Goal: Transaction & Acquisition: Purchase product/service

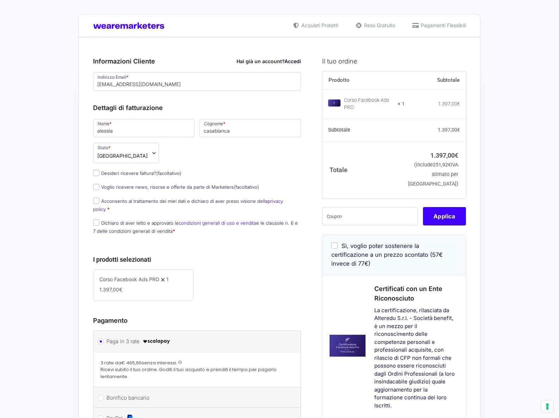
select select
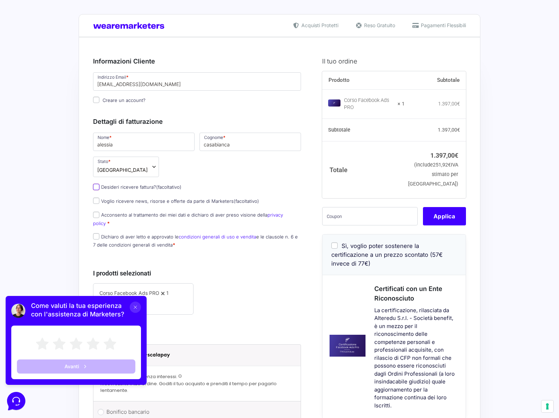
click at [97, 190] on input "Desideri ricevere fattura? (facoltativo)" at bounding box center [96, 187] width 6 height 6
checkbox input "true"
type input "Familybro"
select select "IT"
type input "0000000"
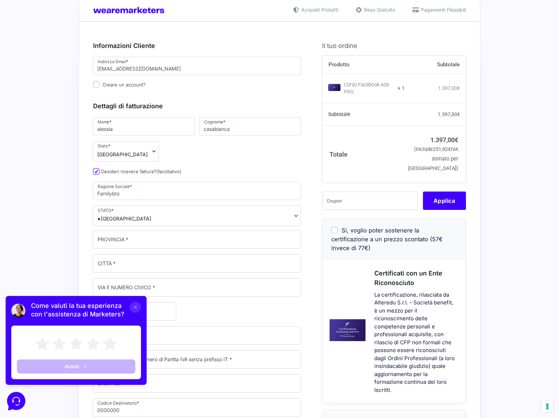
scroll to position [16, 0]
click at [136, 310] on icon at bounding box center [136, 307] width 6 height 6
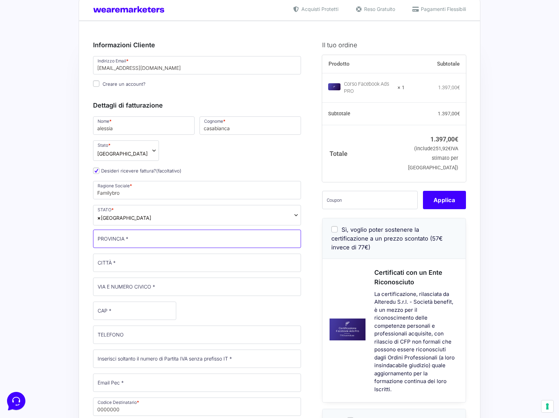
click at [134, 237] on input "PROVINCIA *" at bounding box center [197, 238] width 208 height 18
type input "tv"
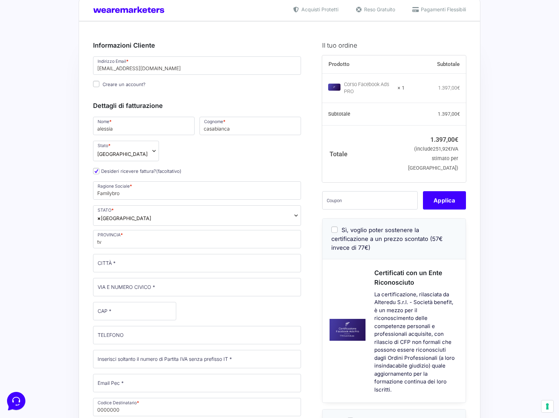
click at [182, 312] on div "Nome * [PERSON_NAME] * casabianca Stato * Seleziona un paese / una regione… [GE…" at bounding box center [197, 297] width 213 height 362
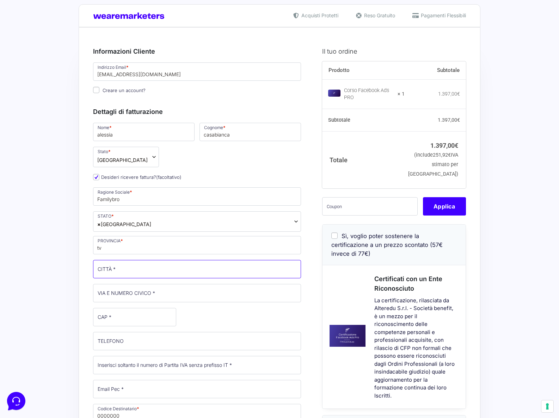
click at [124, 269] on input "CITTÀ *" at bounding box center [197, 269] width 208 height 18
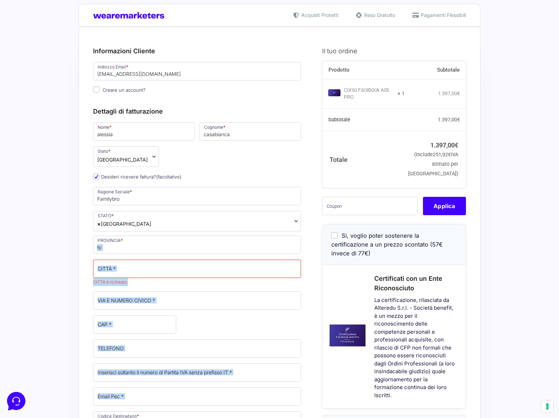
drag, startPoint x: 118, startPoint y: 254, endPoint x: 79, endPoint y: 246, distance: 40.6
click at [79, 246] on div "Riepilogo Ordine 1.397,00 € Prodotto Subtotale Corso Facebook Ads PRO × 1 1.397…" at bounding box center [280, 405] width 402 height 757
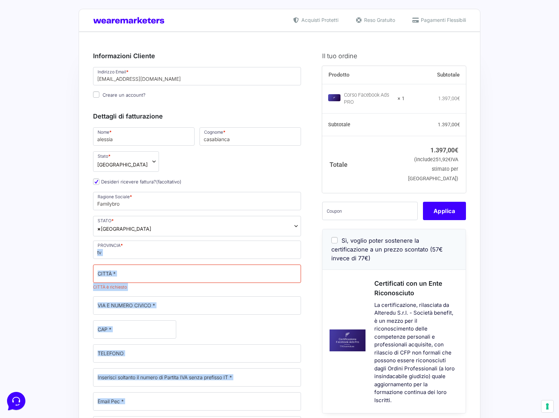
scroll to position [5, 0]
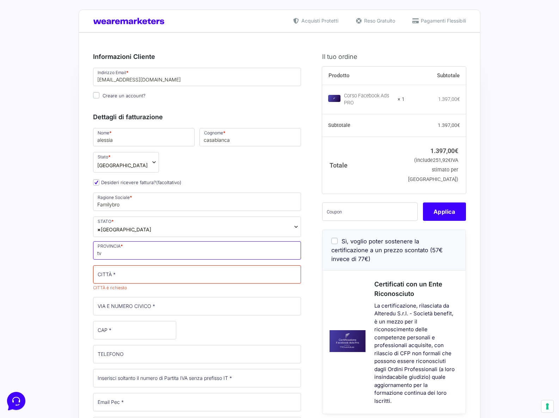
drag, startPoint x: 116, startPoint y: 257, endPoint x: 131, endPoint y: 263, distance: 16.3
click at [116, 257] on input "tv" at bounding box center [197, 250] width 208 height 18
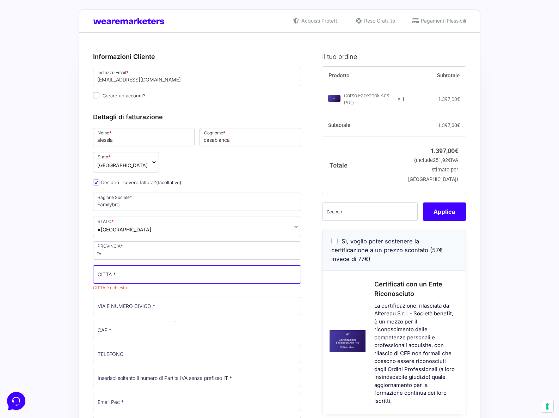
drag, startPoint x: 135, startPoint y: 271, endPoint x: 87, endPoint y: 270, distance: 47.6
click at [87, 270] on div "Riepilogo Ordine 1.397,00 € Prodotto Subtotale Corso Facebook Ads PRO × 1 1.397…" at bounding box center [280, 410] width 402 height 757
type input "vascon di carbonera"
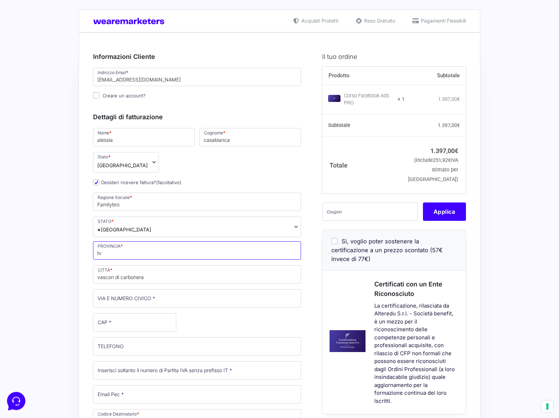
drag, startPoint x: 87, startPoint y: 252, endPoint x: 80, endPoint y: 252, distance: 6.7
click at [80, 252] on div "Riepilogo Ordine 1.397,00 € Prodotto Subtotale Corso Facebook Ads PRO × 1 1.397…" at bounding box center [280, 406] width 402 height 748
type input "[GEOGRAPHIC_DATA]"
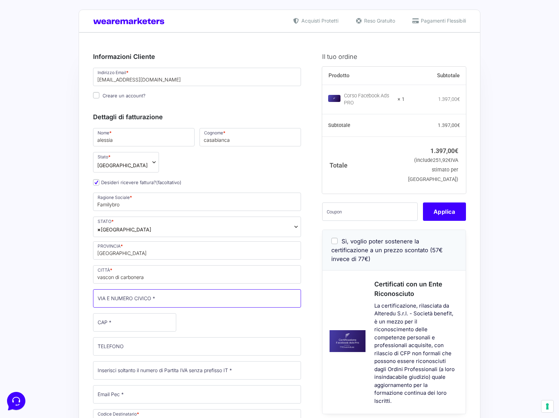
click at [154, 303] on input "VIA E NUMERO CIVICO *" at bounding box center [197, 298] width 208 height 18
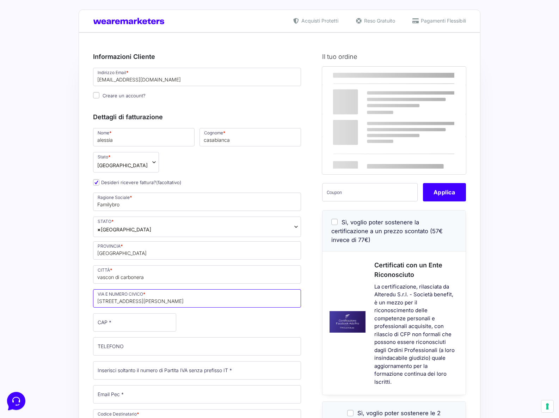
type input "[STREET_ADDRESS][PERSON_NAME]"
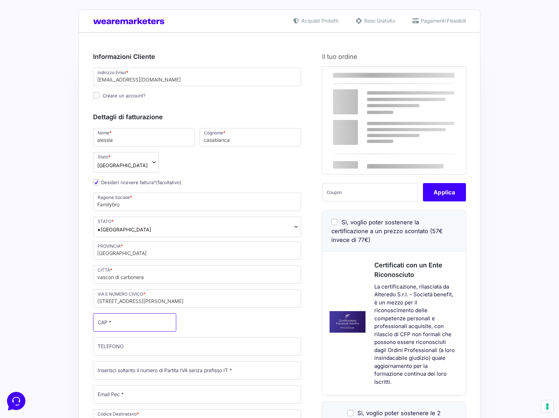
click at [139, 321] on input "CAP *" at bounding box center [134, 322] width 83 height 18
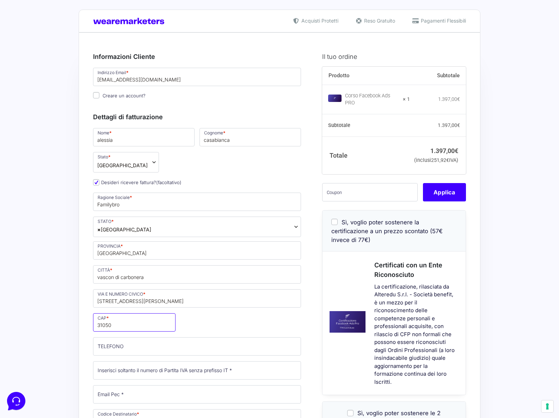
type input "31050"
click at [131, 348] on input "TELEFONO (facoltativo)" at bounding box center [197, 346] width 208 height 18
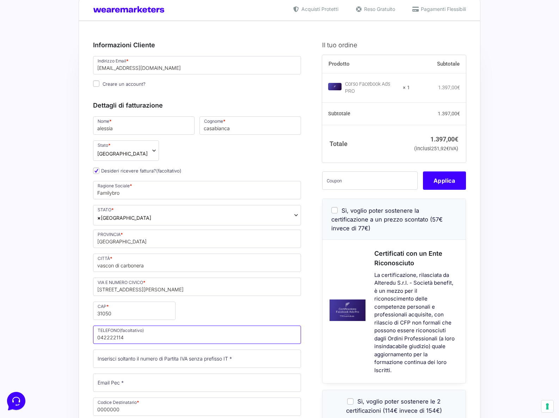
scroll to position [0, 0]
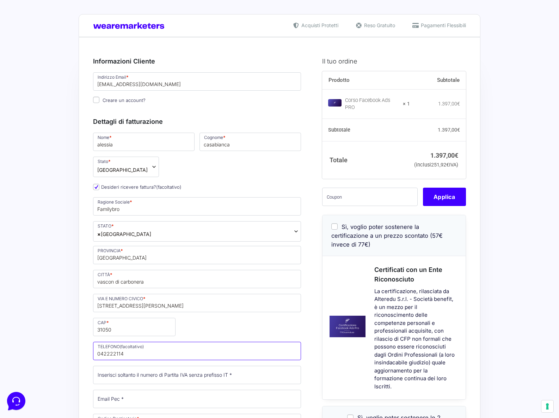
type input "042222114"
click at [99, 99] on input "Creare un account?" at bounding box center [96, 100] width 6 height 6
checkbox input "true"
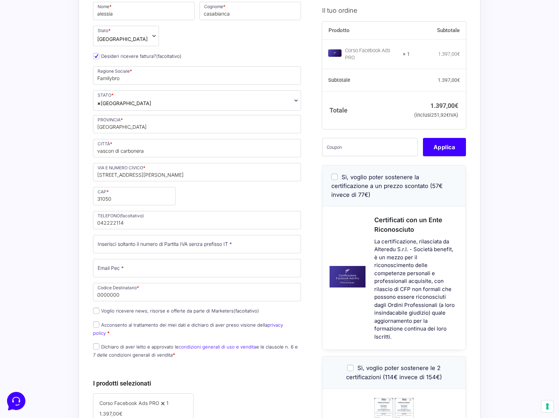
scroll to position [143, 0]
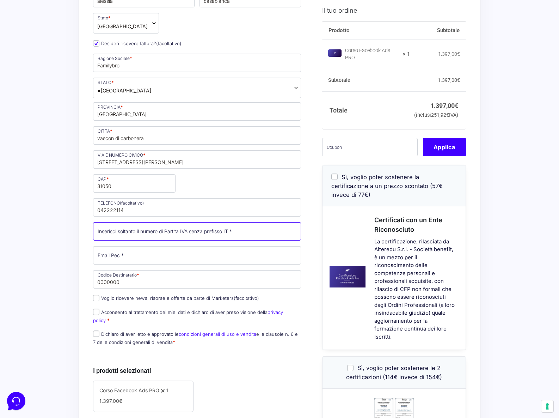
click at [155, 234] on input "Partita Iva *" at bounding box center [197, 231] width 208 height 18
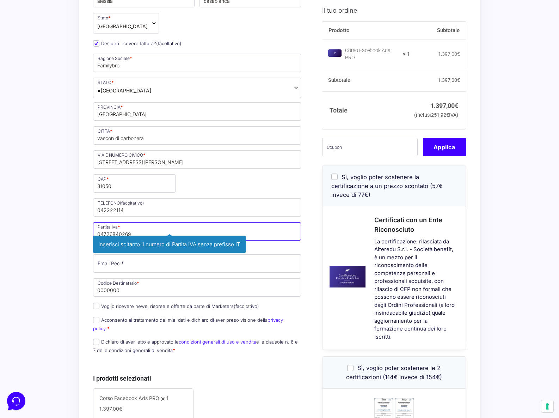
type input "04726840269"
click at [173, 265] on div "Nome * [PERSON_NAME] * casabianca Stato * Seleziona un paese / una regione… [GE…" at bounding box center [197, 173] width 213 height 370
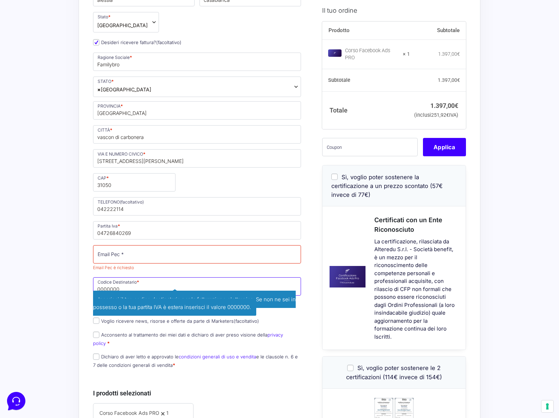
drag, startPoint x: 136, startPoint y: 286, endPoint x: 57, endPoint y: 279, distance: 78.9
click at [57, 279] on div "Acquisti Protetti Reso Gratuito Pagamenti Flessibili Riepilogo Ordine 1.397,00 …" at bounding box center [279, 278] width 559 height 846
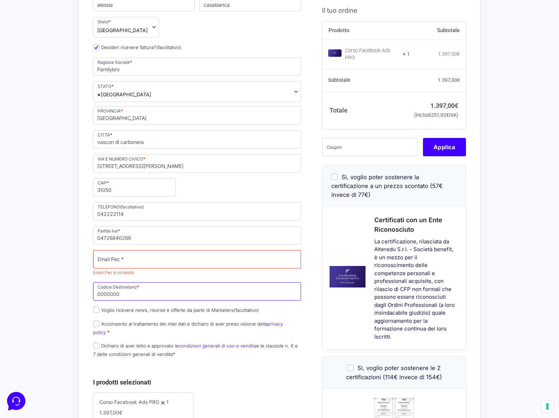
click at [113, 292] on input "0000000" at bounding box center [197, 291] width 208 height 18
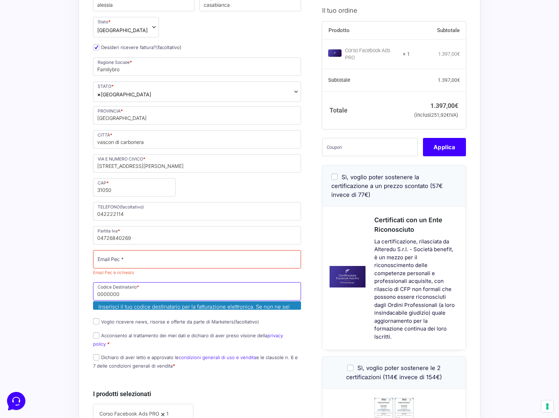
click at [113, 292] on input "0000000" at bounding box center [197, 291] width 208 height 18
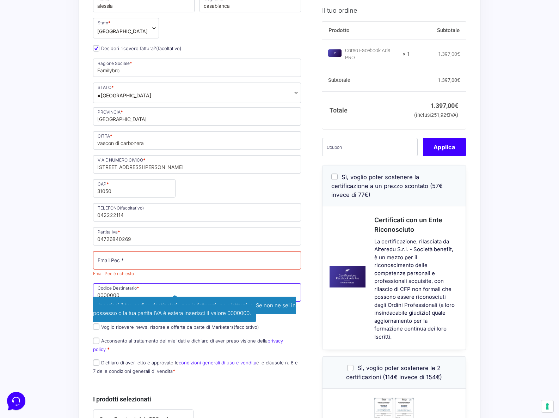
scroll to position [137, 0]
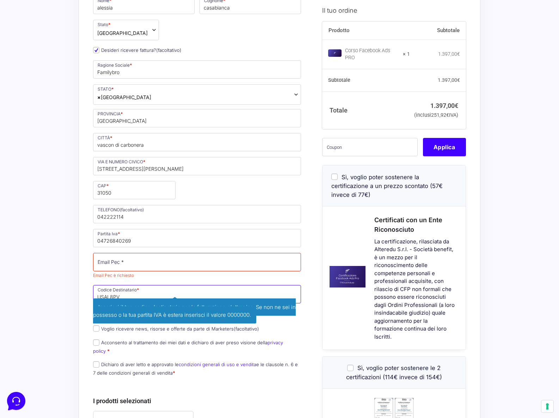
type input "USAL8PV"
click at [149, 277] on p "Email Pec * Email Pec è richiesto Inserisci la tua [PERSON_NAME] di posta elett…" at bounding box center [197, 266] width 213 height 29
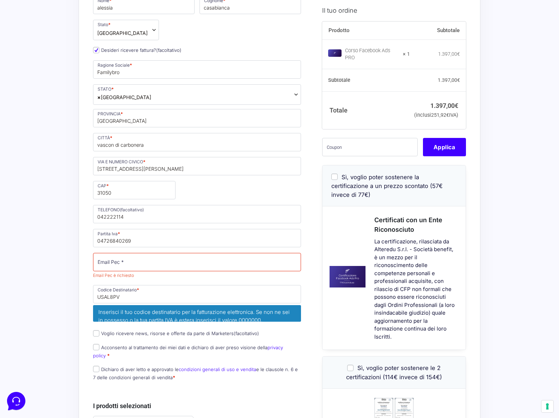
scroll to position [135, 0]
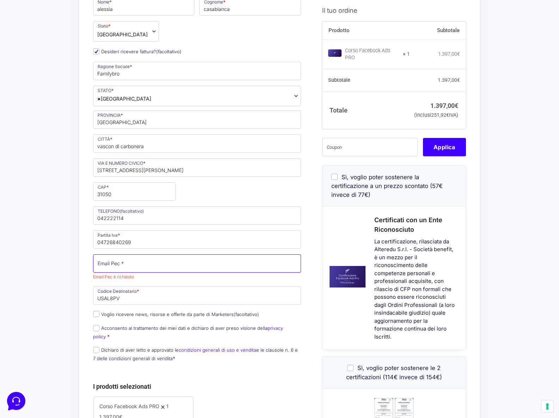
click at [140, 267] on input "Email Pec *" at bounding box center [197, 263] width 208 height 18
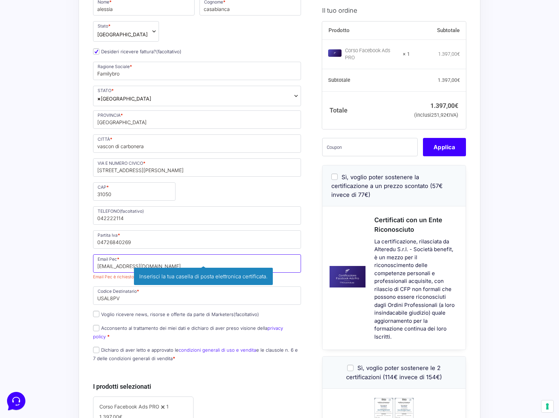
type input "[EMAIL_ADDRESS][DOMAIN_NAME]"
click at [316, 259] on div "Informazioni Cliente Hai già un account? Accedi Indirizzo Email * [EMAIL_ADDRES…" at bounding box center [205, 277] width 224 height 728
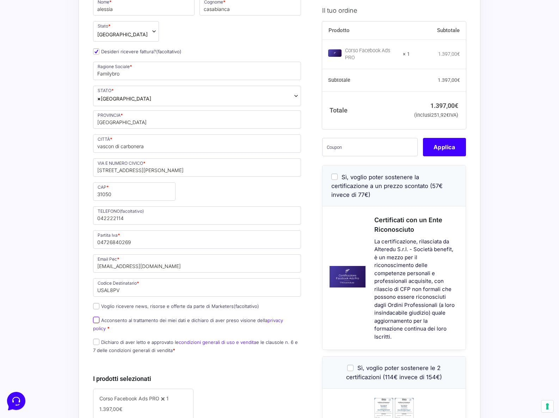
click at [96, 323] on input "Acconsento al trattamento dei miei dati e dichiaro di aver preso visione della …" at bounding box center [96, 320] width 6 height 6
checkbox input "true"
click at [97, 338] on input "Dichiaro di aver letto e approvato le condizioni generali di uso e vendita e le…" at bounding box center [96, 341] width 6 height 6
checkbox input "true"
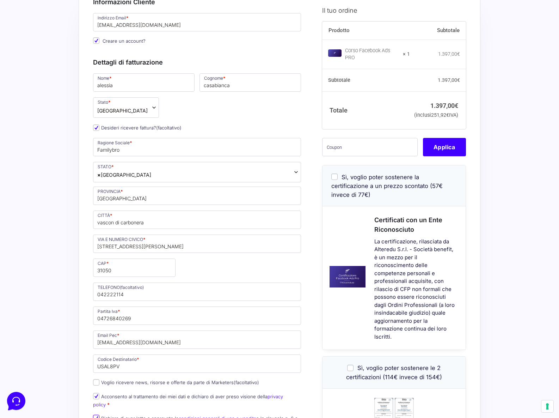
scroll to position [0, 0]
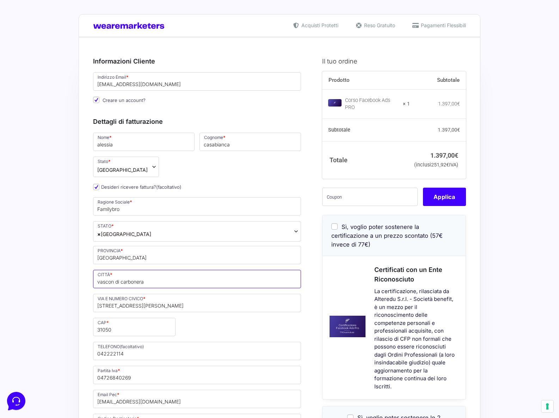
click at [101, 278] on input "vascon di carbonera" at bounding box center [197, 279] width 208 height 18
type input "Vascon di carbonera"
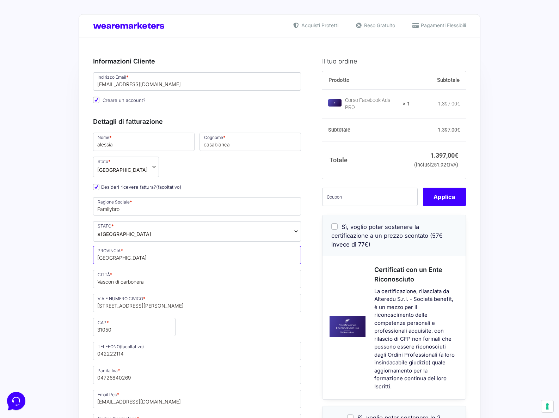
click at [100, 257] on input "[GEOGRAPHIC_DATA]" at bounding box center [197, 255] width 208 height 18
type input "[GEOGRAPHIC_DATA]"
click at [314, 260] on div "Informazioni Cliente Hai già un account? Accedi Indirizzo Email * [EMAIL_ADDRES…" at bounding box center [205, 409] width 224 height 720
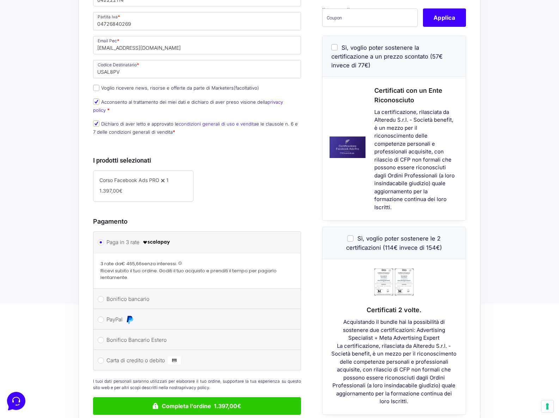
scroll to position [442, 0]
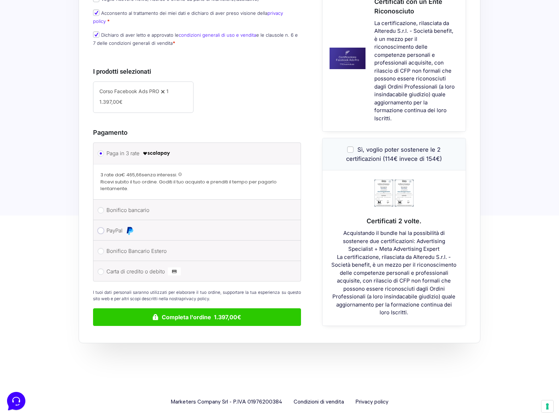
click at [101, 227] on input "PayPal" at bounding box center [101, 230] width 6 height 6
radio input "true"
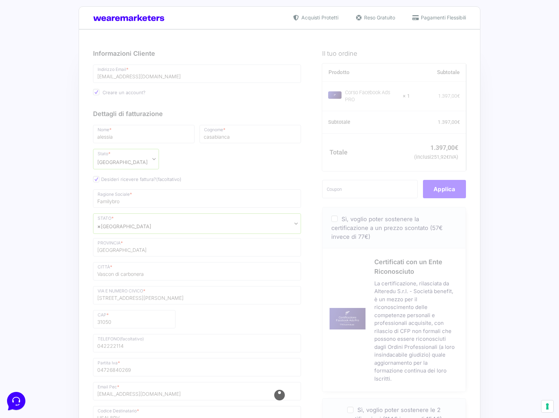
scroll to position [0, 0]
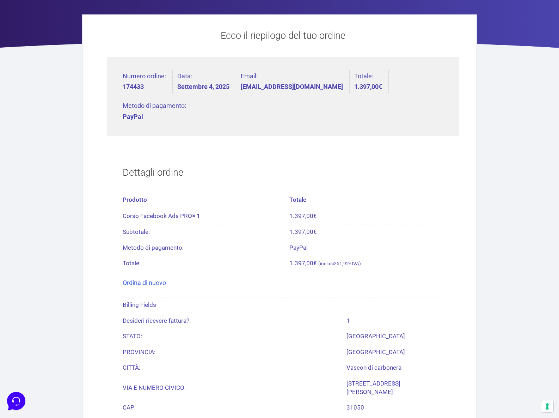
scroll to position [173, 0]
